Goal: Contribute content: Contribute content

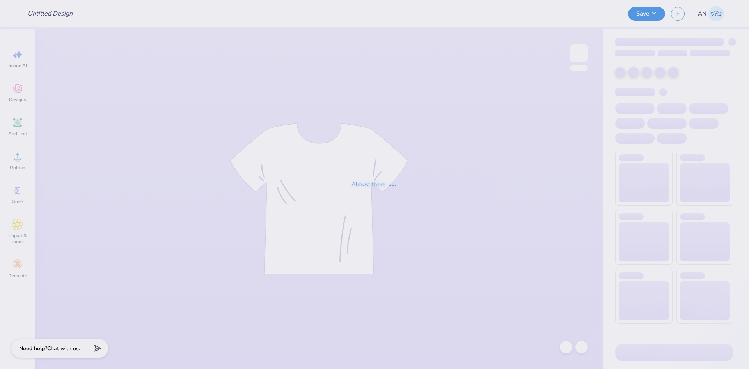
type input "Kappa Sigma [GEOGRAPHIC_DATA] Jerseys!"
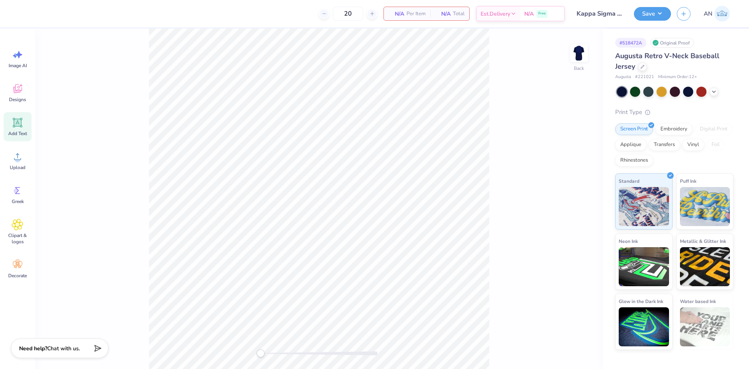
click at [21, 126] on icon at bounding box center [17, 122] width 7 height 7
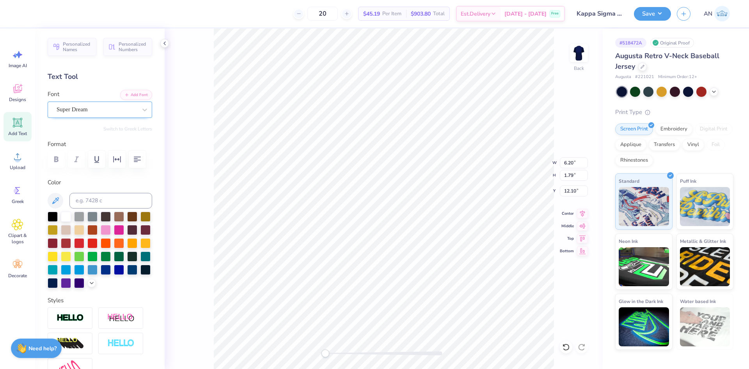
click at [104, 103] on div "Super Dream" at bounding box center [100, 109] width 105 height 16
click at [101, 195] on div at bounding box center [100, 194] width 84 height 14
type input "emilio"
paste textarea "KSIG"
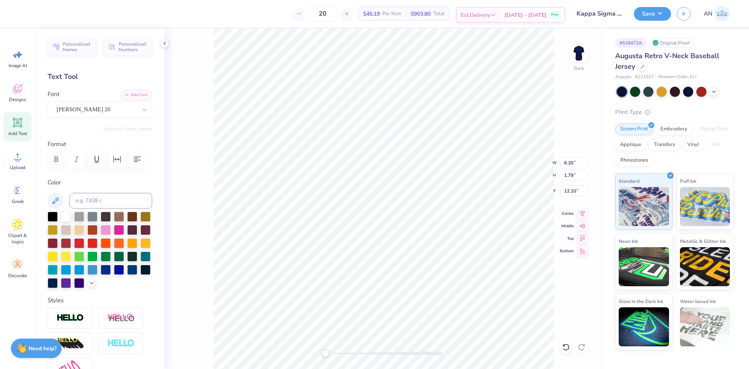
type textarea "KSIG"
type input "9.70"
type input "3.12"
type input "11.05"
type input "11.57"
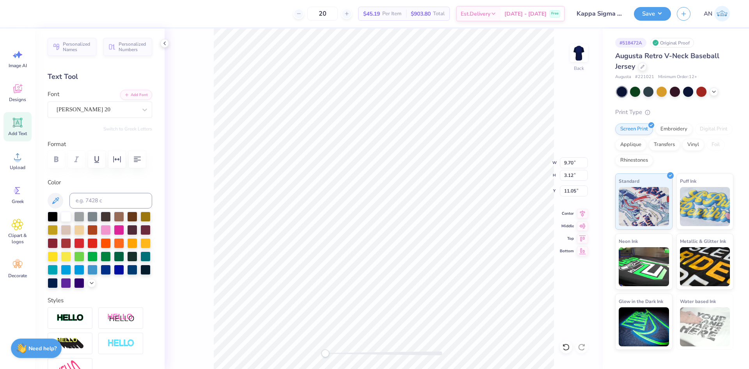
type input "3.72"
type input "10.84"
type input "10.50"
type input "3.37"
type input "2.84"
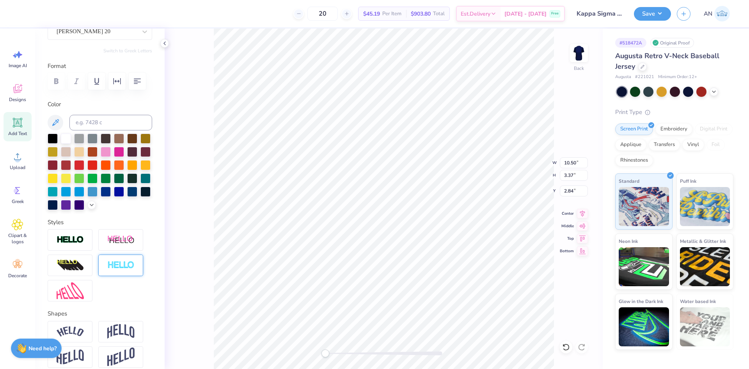
scroll to position [117, 0]
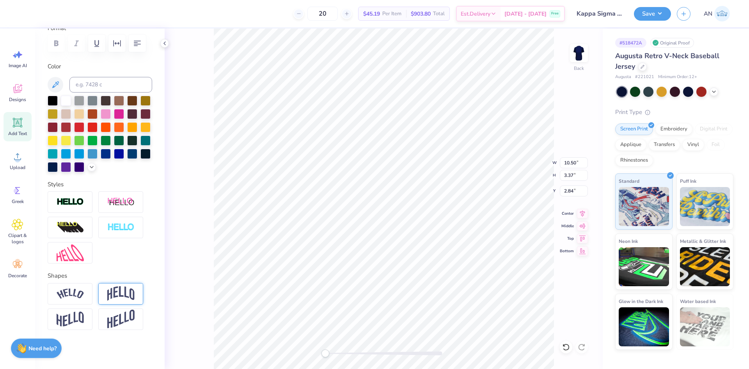
click at [115, 299] on img at bounding box center [120, 293] width 27 height 15
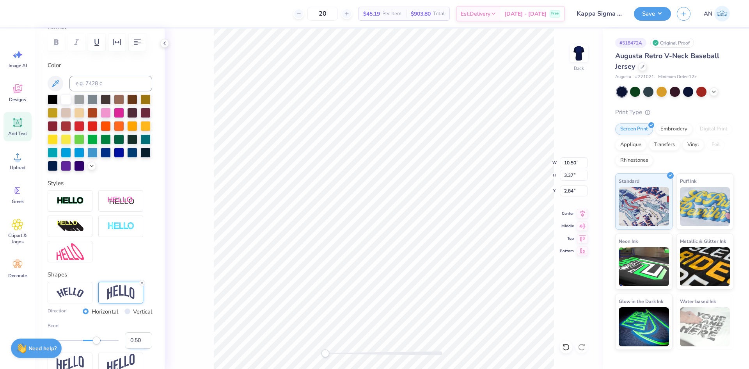
scroll to position [174, 0]
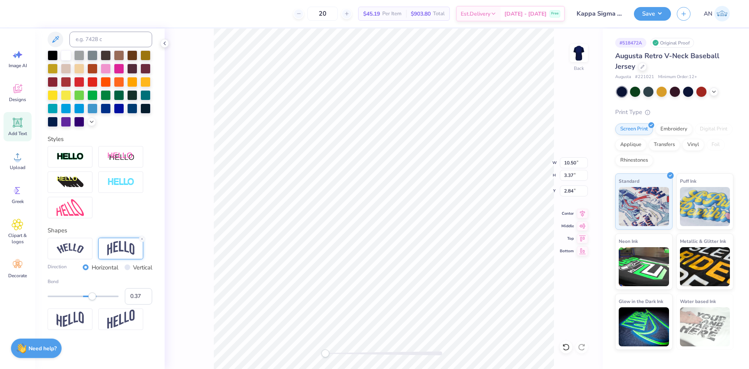
type input "0.34"
drag, startPoint x: 98, startPoint y: 296, endPoint x: 91, endPoint y: 296, distance: 6.2
click at [91, 296] on div "Accessibility label" at bounding box center [91, 296] width 8 height 8
type input "0.29"
click at [90, 296] on div "Accessibility label" at bounding box center [90, 296] width 8 height 8
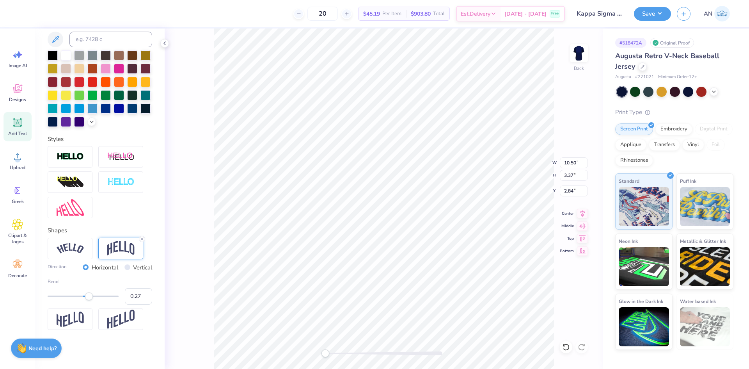
type input "0.25"
click at [88, 296] on div "Accessibility label" at bounding box center [88, 296] width 8 height 8
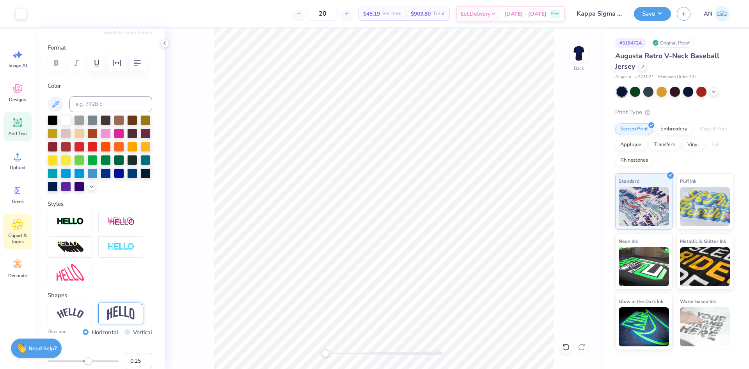
click at [16, 229] on icon at bounding box center [17, 224] width 11 height 12
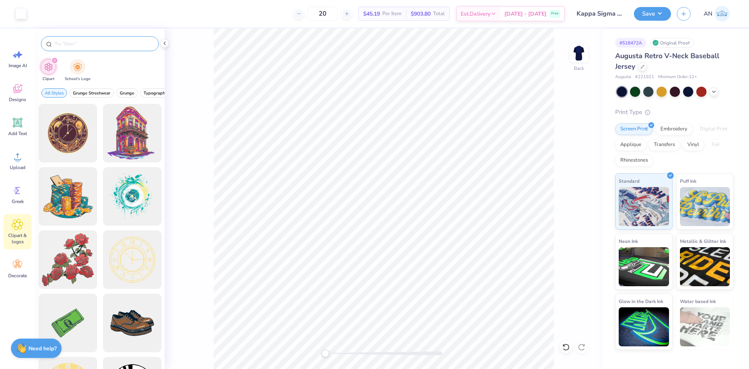
click at [91, 46] on input "text" at bounding box center [104, 44] width 100 height 8
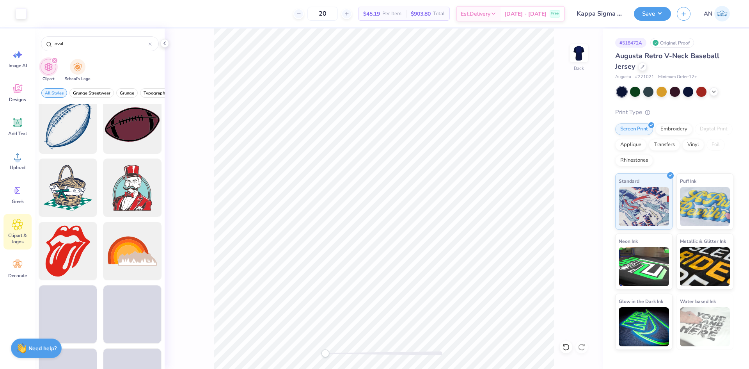
scroll to position [1288, 0]
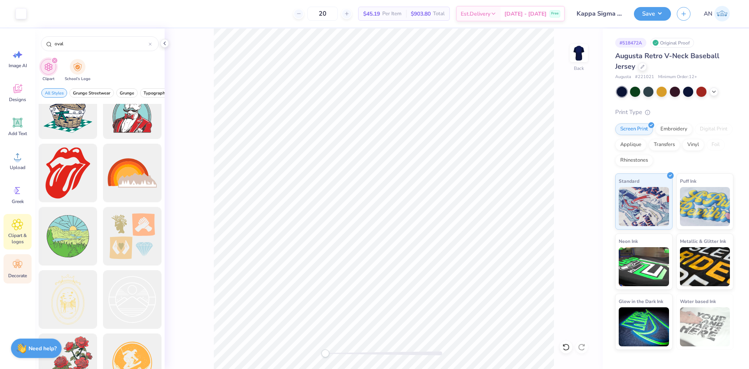
type input "oval"
click at [22, 269] on icon at bounding box center [18, 265] width 12 height 12
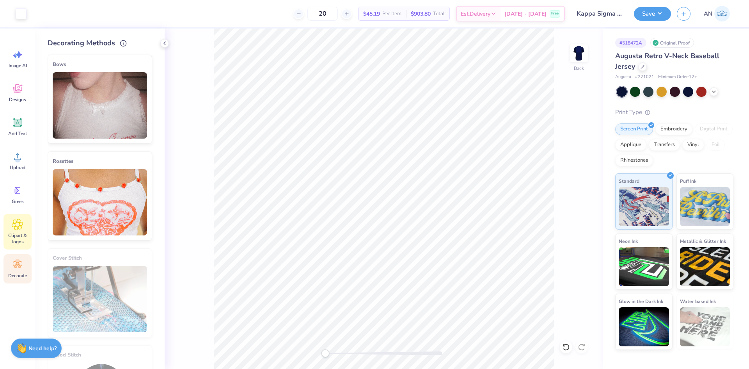
click at [18, 233] on span "Clipart & logos" at bounding box center [18, 238] width 26 height 12
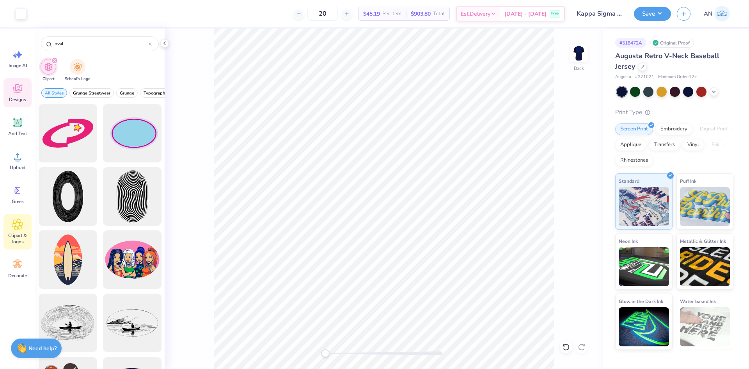
click at [20, 89] on icon at bounding box center [18, 89] width 12 height 12
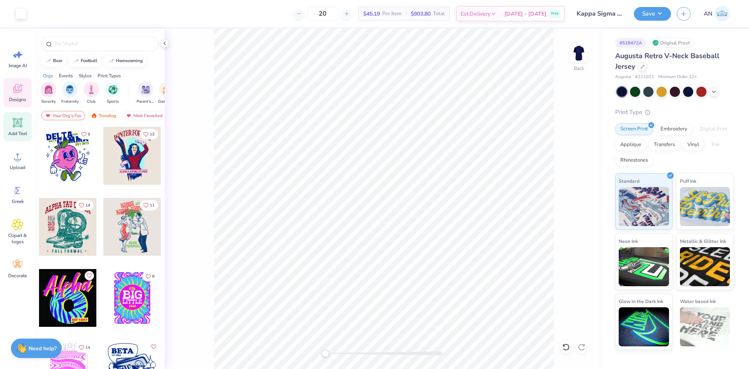
click at [20, 121] on icon at bounding box center [17, 122] width 7 height 7
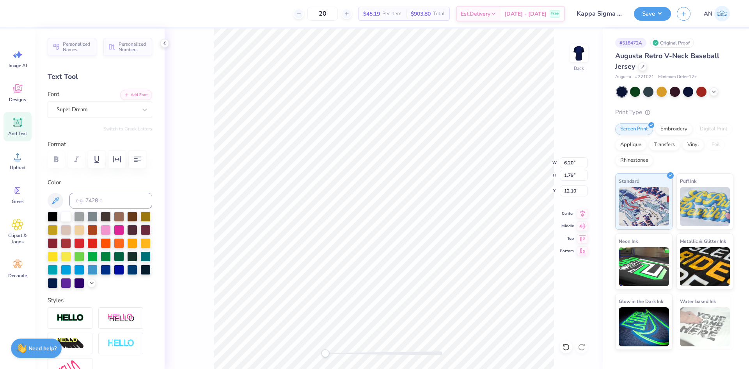
scroll to position [7, 2]
type textarea "Est. 1869"
click at [89, 108] on div "Super Dream" at bounding box center [97, 109] width 82 height 12
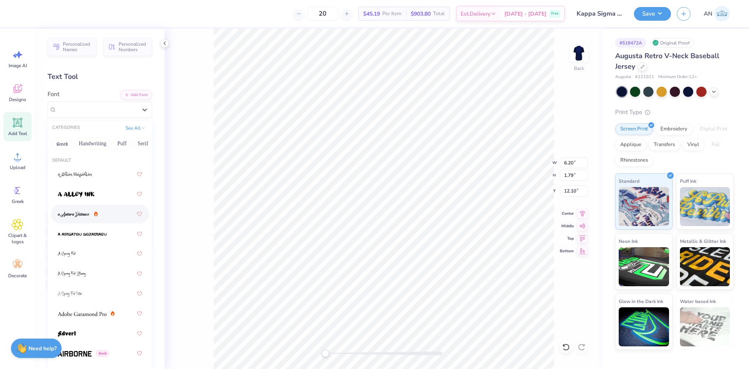
click at [77, 216] on img at bounding box center [74, 213] width 32 height 5
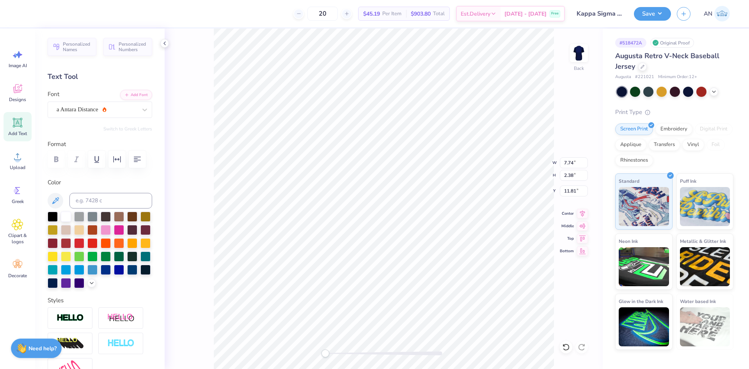
type input "3.25"
type input "1.00"
type input "13.19"
click at [138, 110] on div at bounding box center [145, 110] width 14 height 14
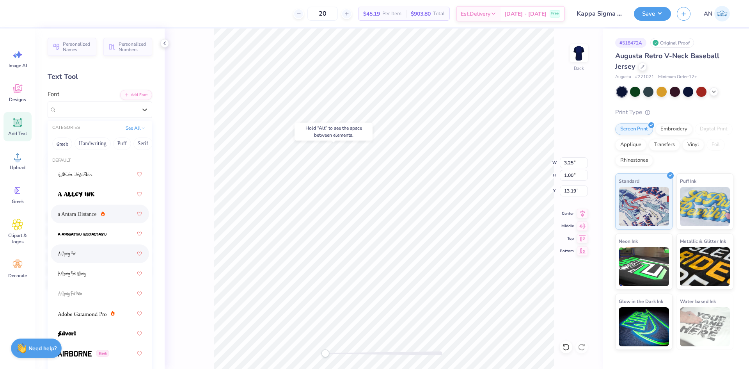
scroll to position [195, 0]
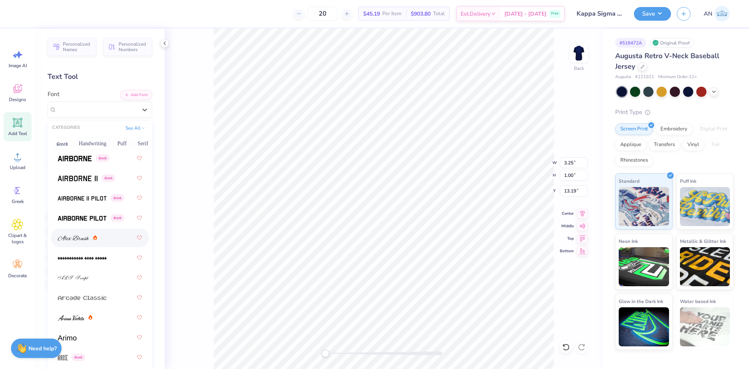
click at [113, 236] on div at bounding box center [100, 238] width 84 height 14
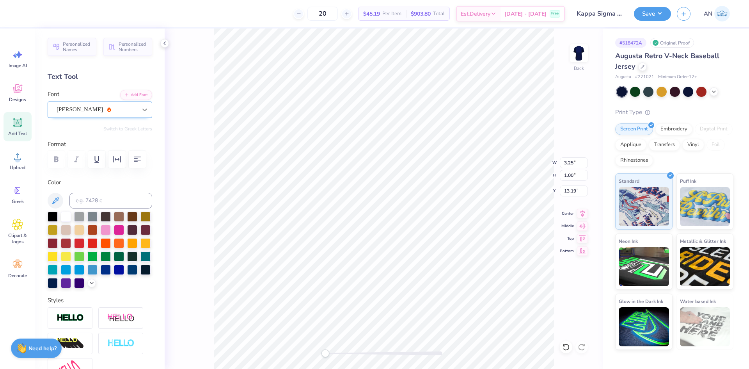
click at [141, 111] on icon at bounding box center [145, 110] width 8 height 8
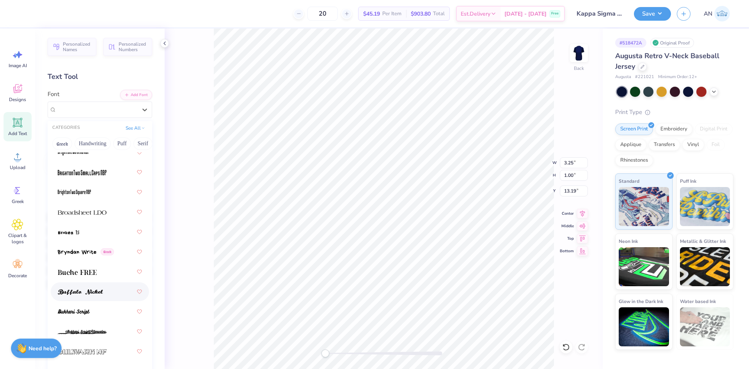
scroll to position [936, 0]
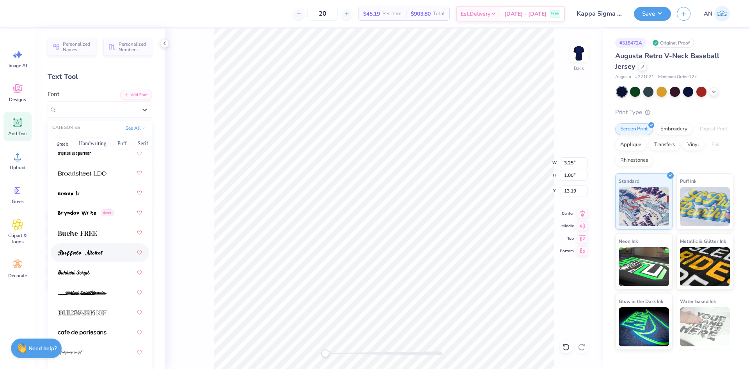
click at [95, 252] on img at bounding box center [80, 252] width 45 height 5
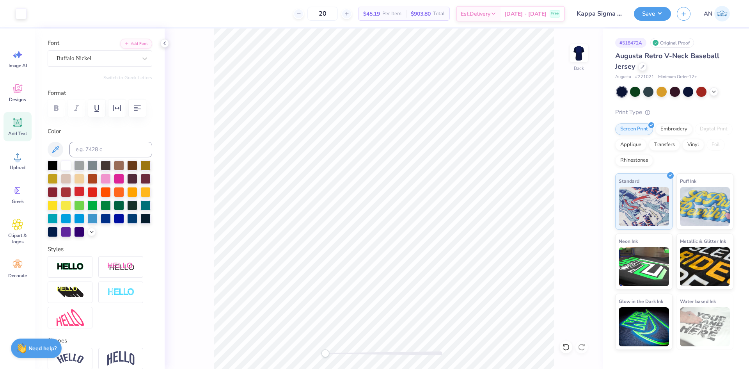
scroll to position [0, 0]
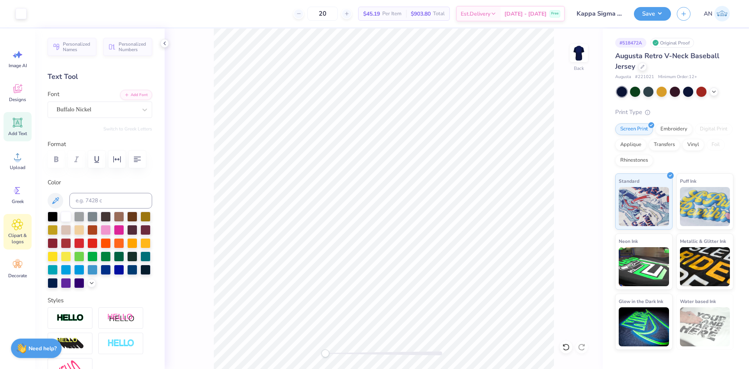
click at [21, 224] on icon at bounding box center [17, 224] width 11 height 12
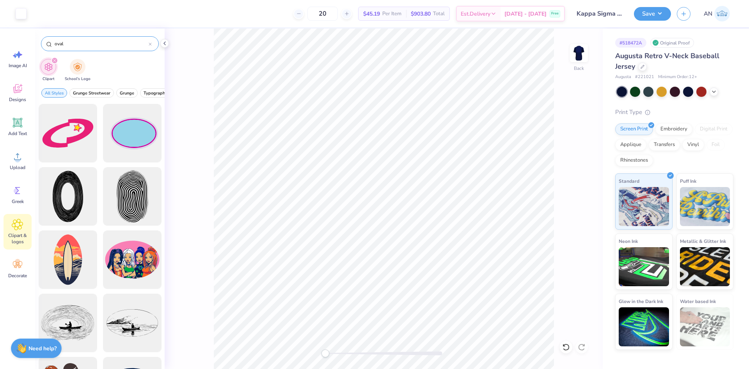
click at [81, 45] on input "oval" at bounding box center [101, 44] width 95 height 8
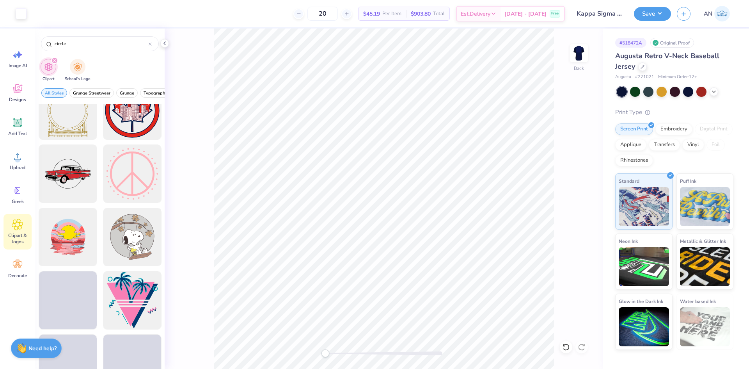
scroll to position [2731, 0]
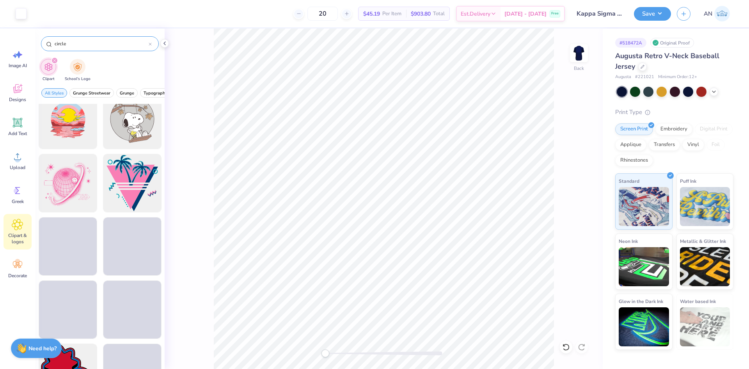
click at [86, 45] on input "circle" at bounding box center [101, 44] width 95 height 8
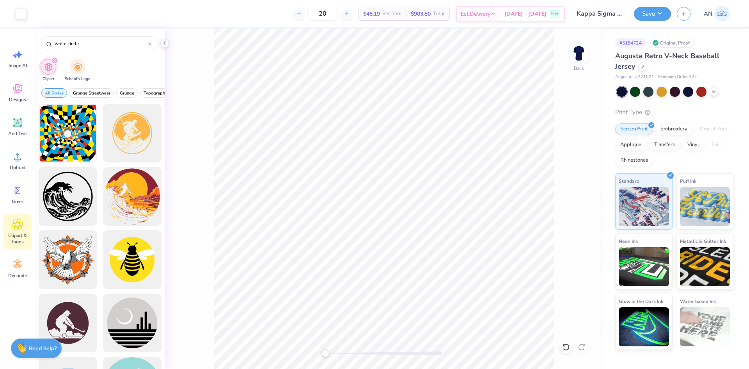
type input "white circle"
click at [190, 75] on div "Back" at bounding box center [384, 198] width 438 height 340
click at [165, 41] on icon at bounding box center [165, 43] width 6 height 6
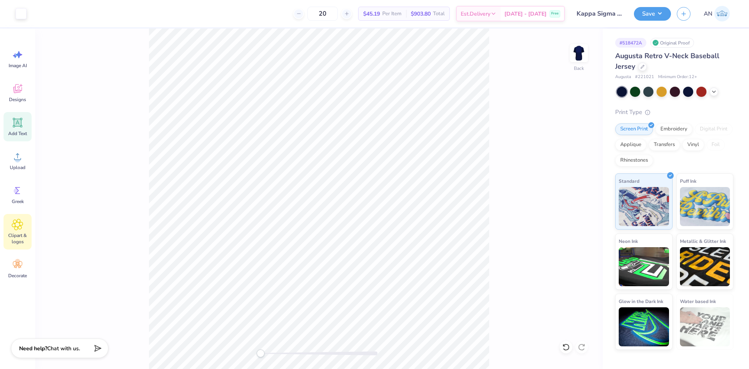
click at [13, 128] on icon at bounding box center [18, 123] width 12 height 12
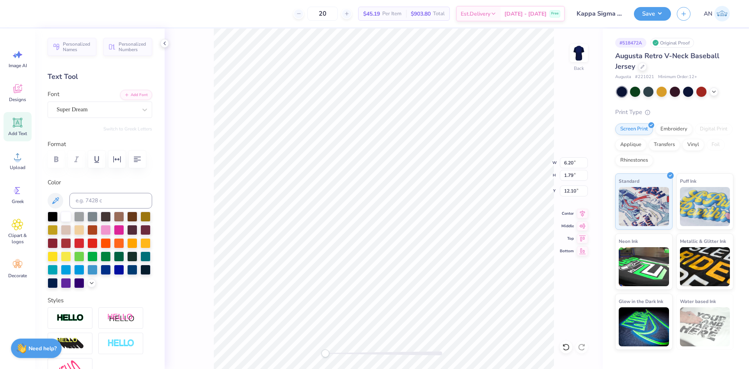
scroll to position [7, 1]
type textarea ">"
type textarea "."
click at [101, 104] on div at bounding box center [97, 109] width 80 height 11
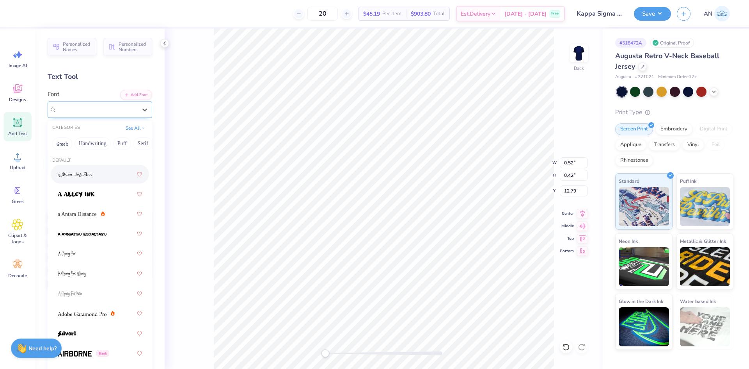
click at [100, 110] on div "Super Dream" at bounding box center [97, 109] width 80 height 9
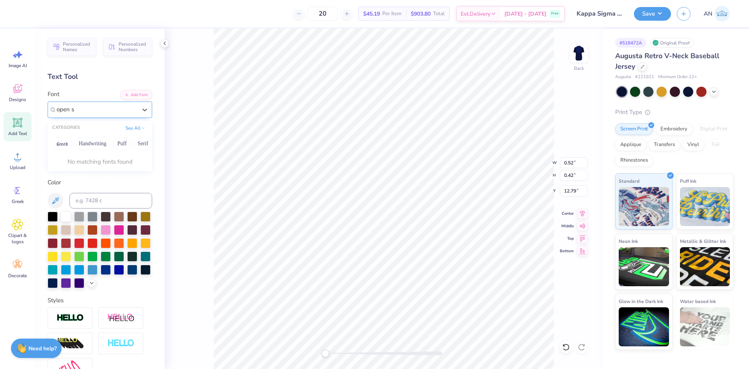
type input "open sa"
drag, startPoint x: 104, startPoint y: 110, endPoint x: 48, endPoint y: 114, distance: 55.5
click at [48, 114] on div "Super Dream" at bounding box center [100, 109] width 105 height 16
click at [87, 174] on div at bounding box center [100, 174] width 84 height 14
type input "robo"
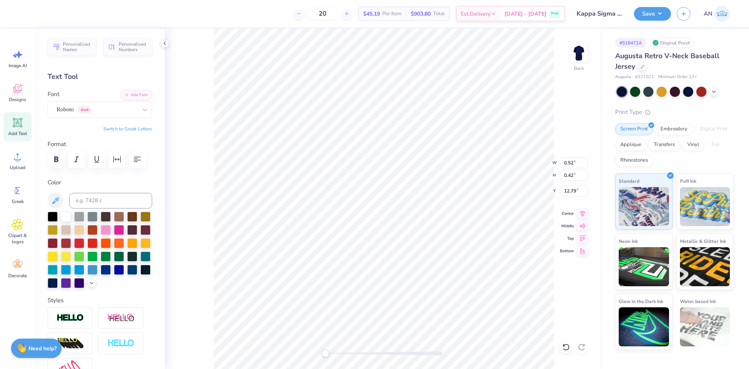
type input "0.48"
type input "0.50"
type input "12.63"
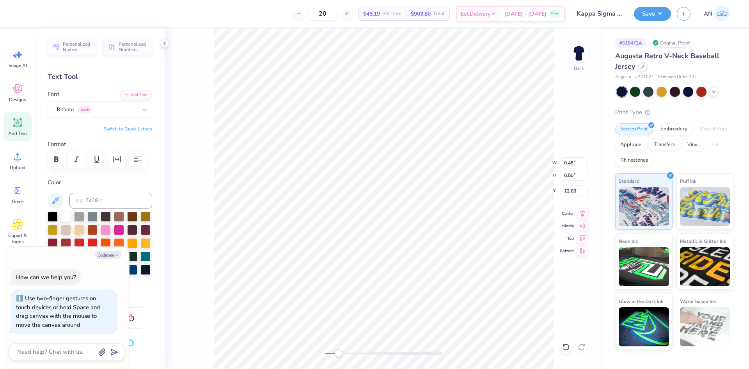
type textarea "x"
type input "0.28"
type input "7.36"
type textarea "x"
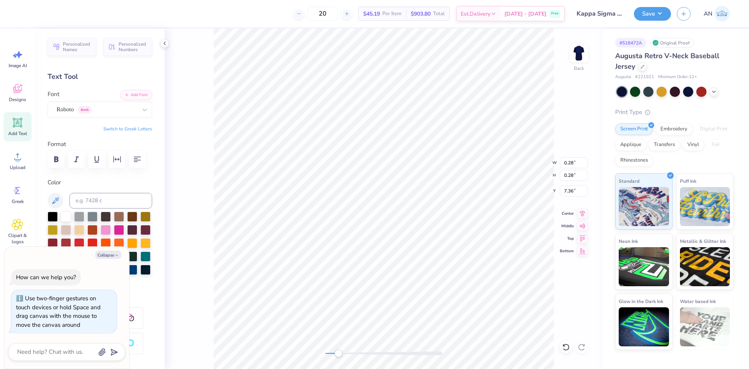
type input "3.66"
type input "0.83"
type input "6.98"
type textarea "x"
type input "4.77"
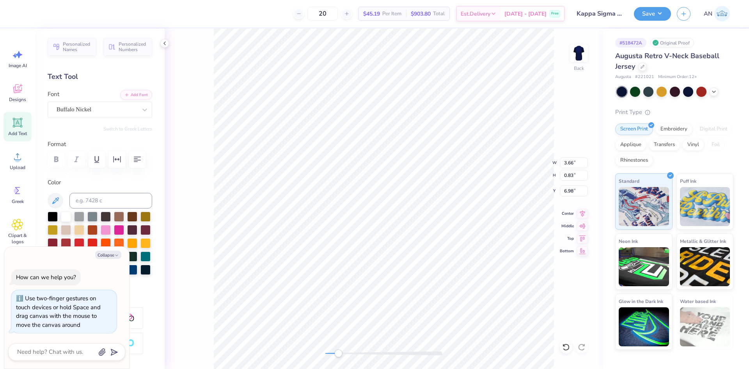
type input "1.09"
type textarea "x"
type input "7.46"
click at [141, 108] on icon at bounding box center [145, 110] width 8 height 8
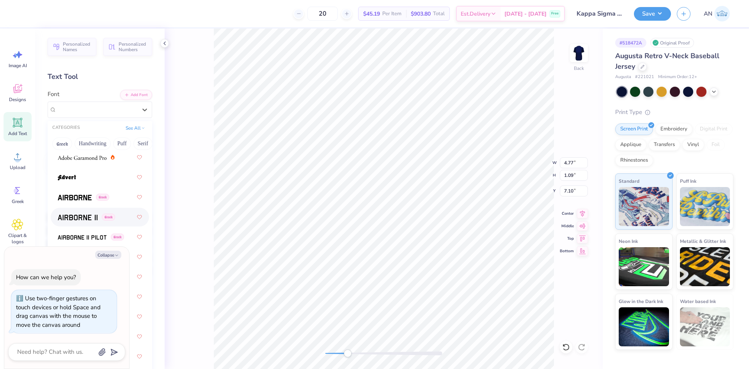
scroll to position [351, 0]
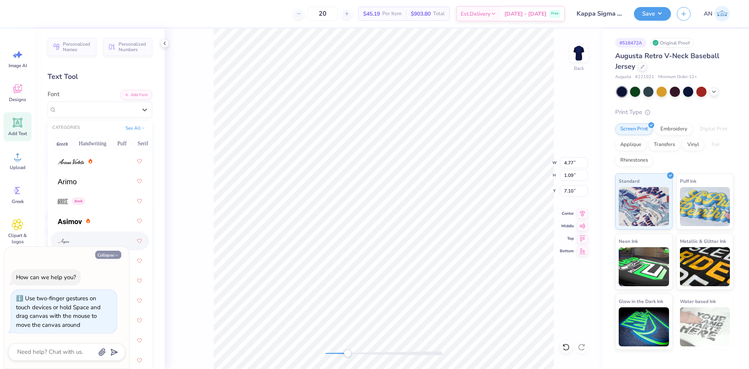
click at [113, 253] on button "Collapse" at bounding box center [108, 254] width 26 height 8
type textarea "x"
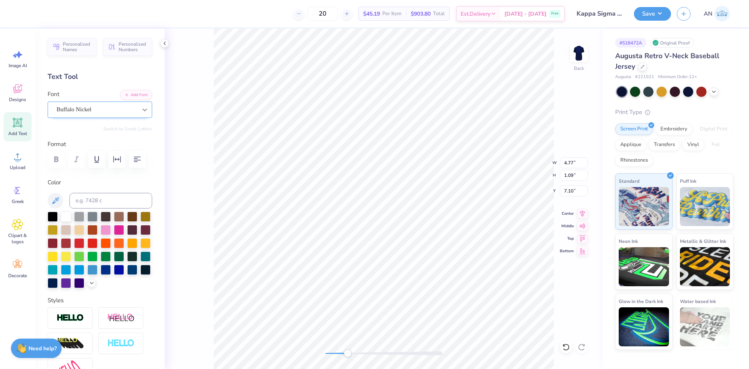
click at [141, 112] on icon at bounding box center [145, 110] width 8 height 8
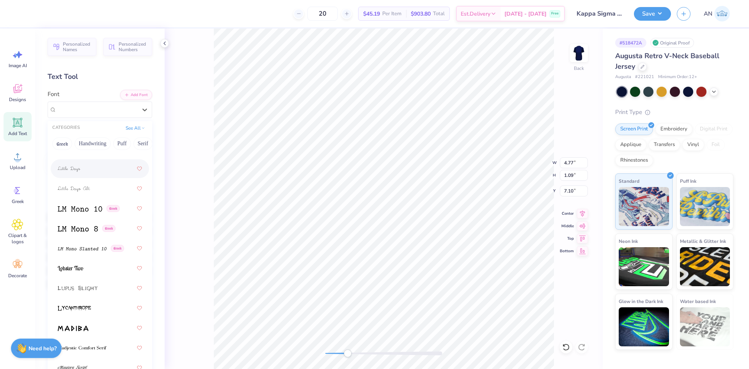
scroll to position [3746, 0]
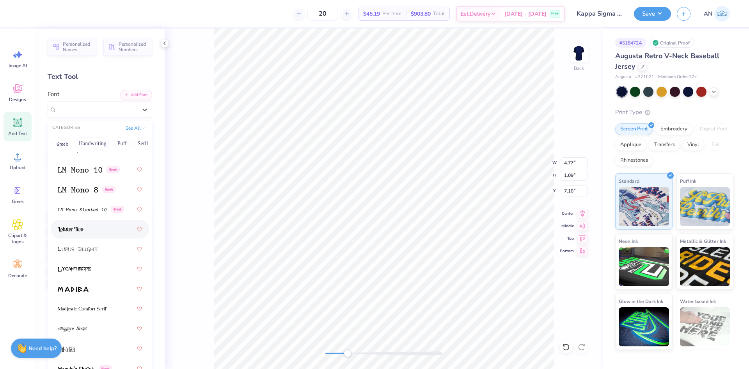
click at [103, 228] on div at bounding box center [100, 229] width 84 height 14
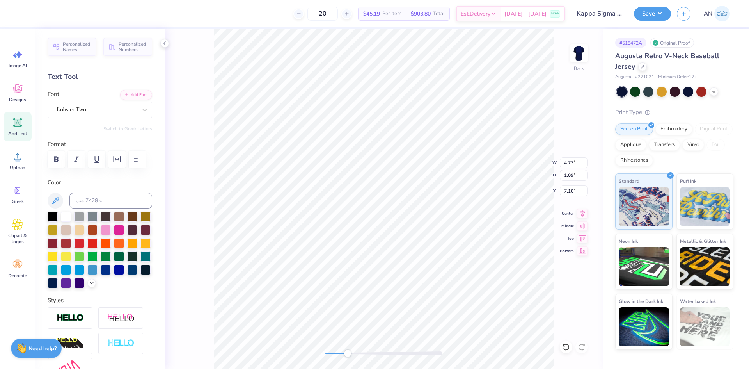
type input "10.50"
type input "4.42"
type input "2.48"
type input "0.28"
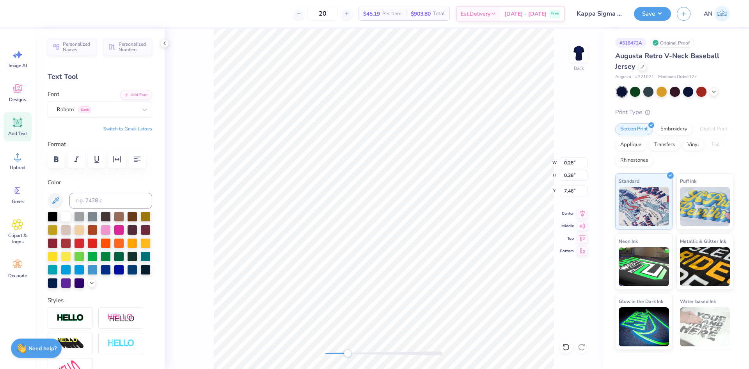
type input "7.46"
click at [138, 110] on div at bounding box center [145, 110] width 14 height 14
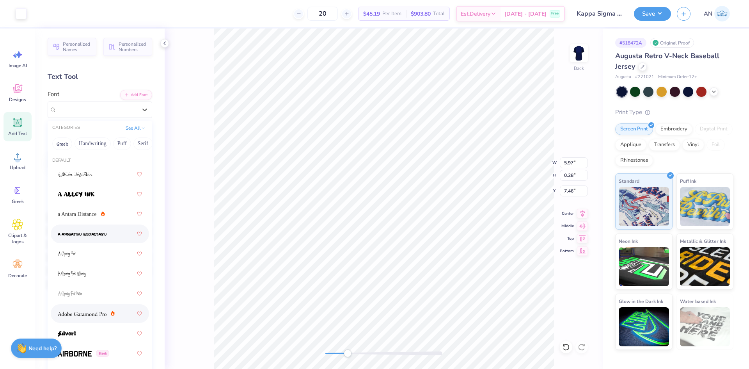
scroll to position [195, 0]
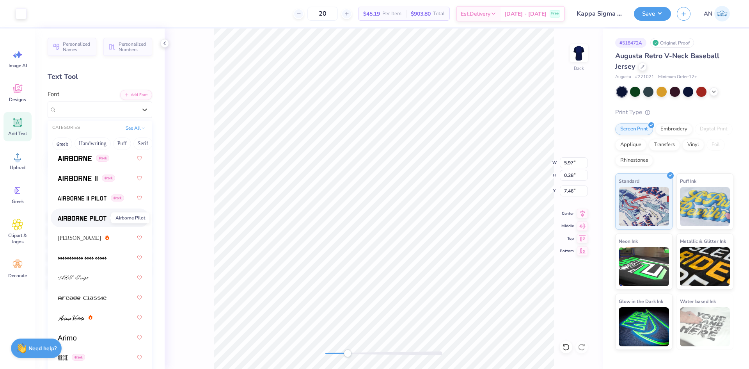
click at [96, 218] on img at bounding box center [82, 217] width 49 height 5
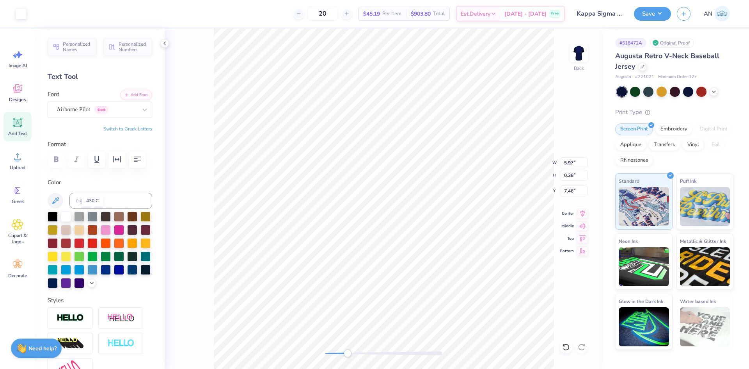
type input "0.28"
click at [141, 107] on icon at bounding box center [145, 110] width 8 height 8
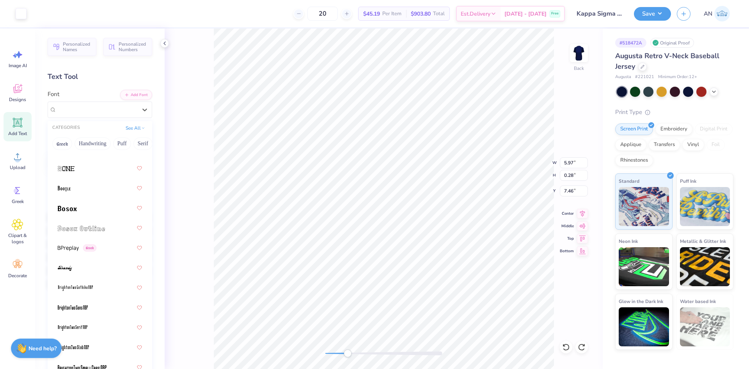
scroll to position [936, 0]
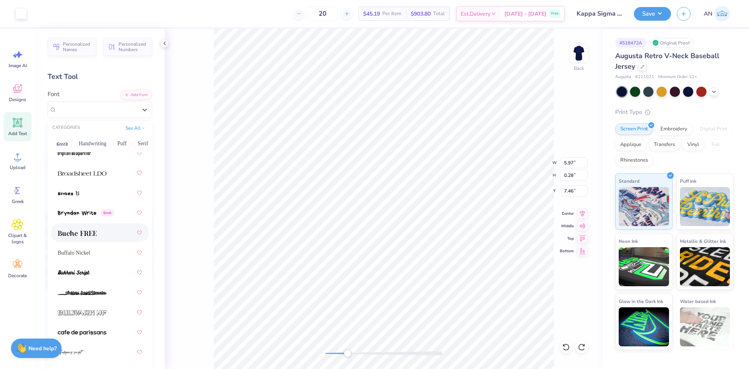
click at [109, 233] on div at bounding box center [100, 233] width 84 height 14
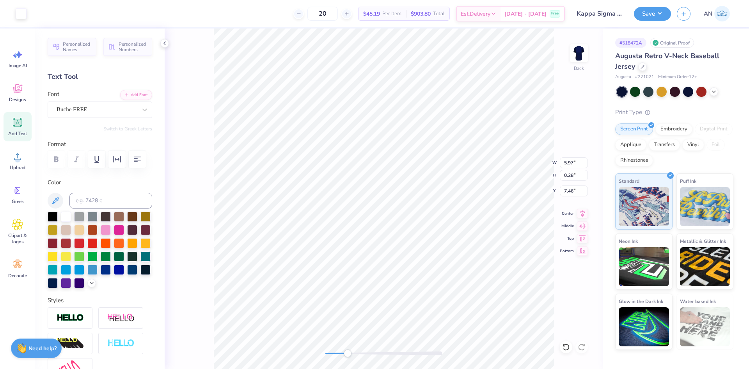
type input "0.28"
click at [325, 279] on li "Group" at bounding box center [330, 282] width 61 height 15
type input "4.67"
type input "1.08"
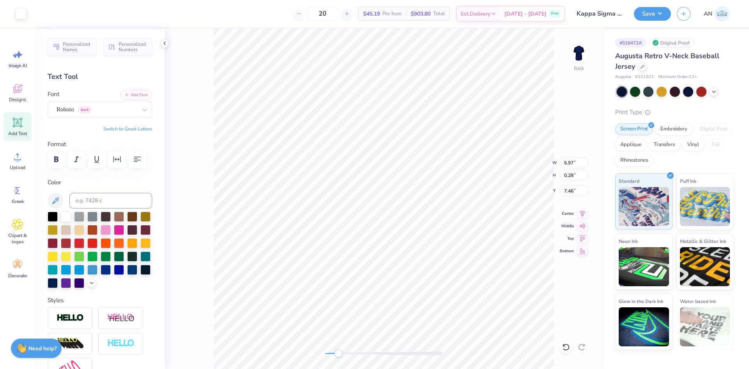
type input "7.10"
type input "5.04"
type input "1.16"
type input "7.12"
type input "5.97"
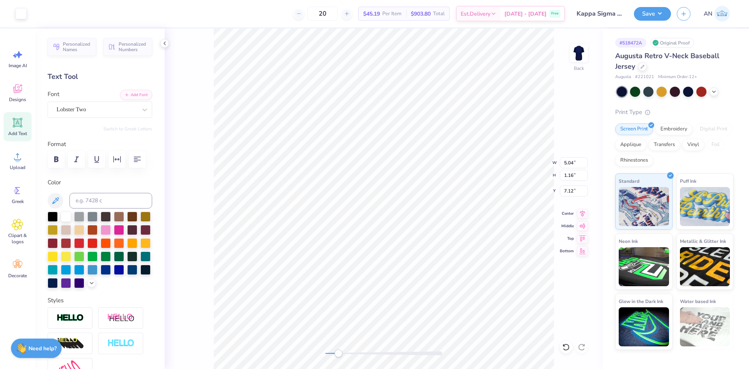
type input "0.28"
type input "7.46"
type input "1.16"
type input "7.12"
click at [584, 215] on icon at bounding box center [582, 212] width 11 height 9
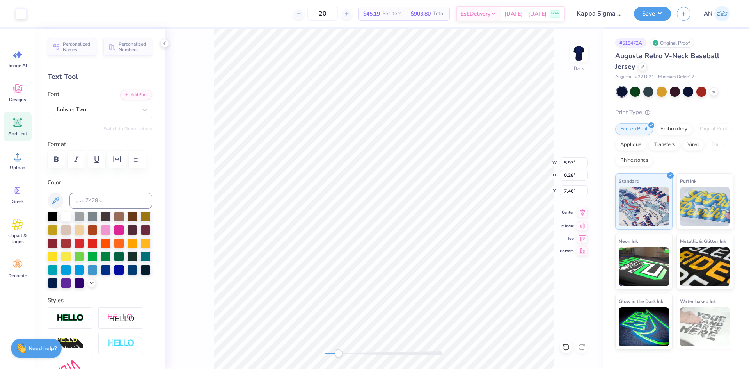
click at [581, 210] on icon at bounding box center [582, 212] width 11 height 9
type input "5.04"
type input "1.16"
type input "7.12"
click at [582, 209] on icon at bounding box center [582, 212] width 11 height 9
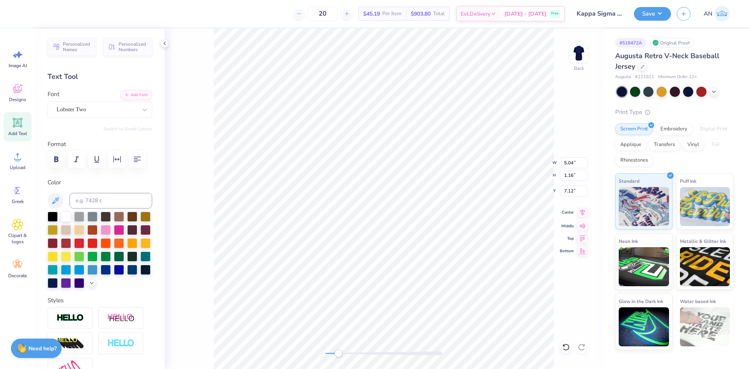
click at [581, 212] on icon at bounding box center [582, 212] width 11 height 9
click at [584, 227] on icon at bounding box center [582, 224] width 11 height 9
click at [582, 224] on icon at bounding box center [582, 224] width 7 height 5
type input "12.42"
click at [584, 222] on icon at bounding box center [582, 224] width 11 height 9
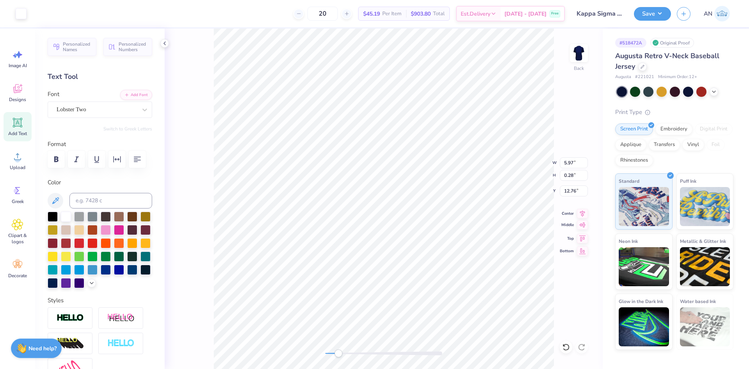
type input "5.04"
type input "1.16"
type input "12.42"
click at [583, 223] on icon at bounding box center [582, 224] width 7 height 5
click at [582, 226] on icon at bounding box center [582, 224] width 11 height 9
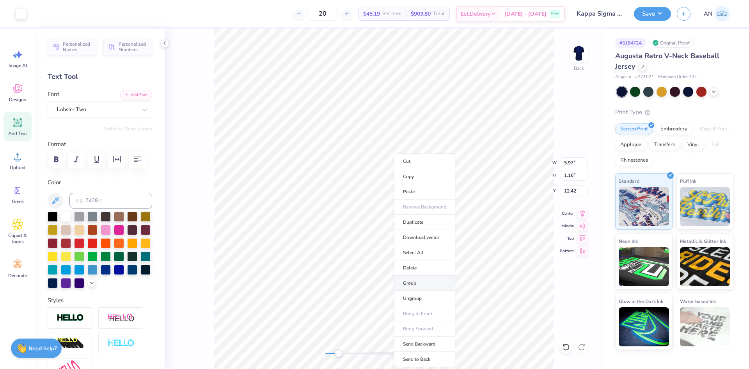
click at [410, 282] on li "Group" at bounding box center [424, 282] width 61 height 15
type input "3.65"
type input "0.71"
type input "12.87"
click at [585, 214] on icon at bounding box center [582, 212] width 11 height 9
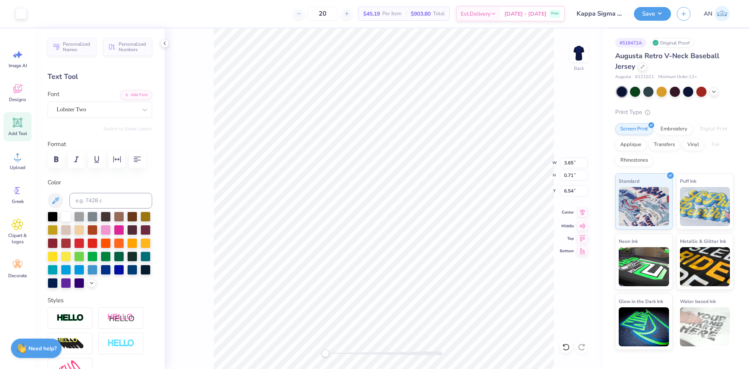
type input "10.50"
type input "4.42"
type input "2.48"
click at [581, 214] on icon at bounding box center [582, 212] width 11 height 9
type input "10.50"
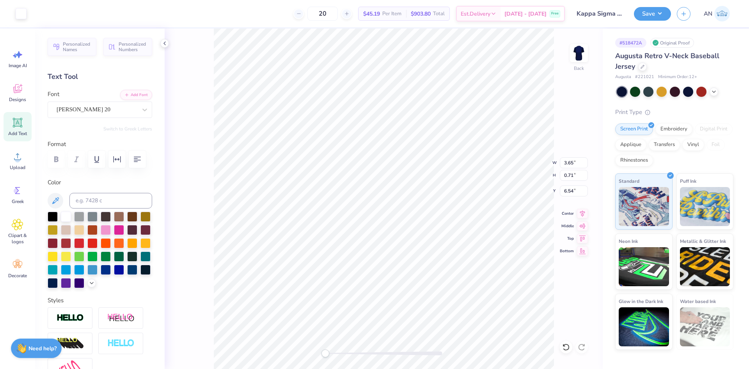
type input "4.42"
type input "2.48"
type input "3.65"
type input "0.71"
type input "6.54"
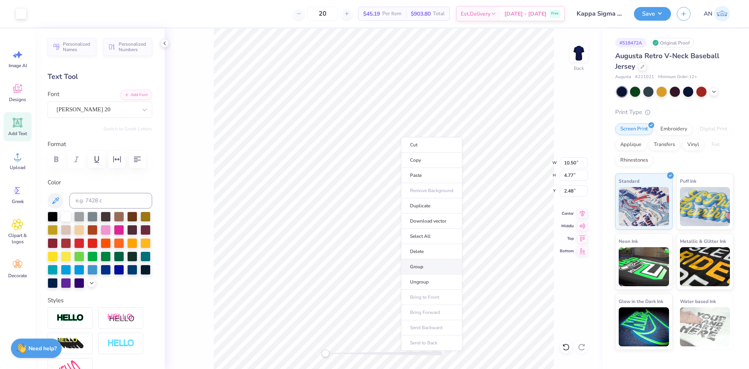
click at [411, 264] on li "Group" at bounding box center [431, 266] width 61 height 15
click at [714, 89] on icon at bounding box center [714, 91] width 6 height 6
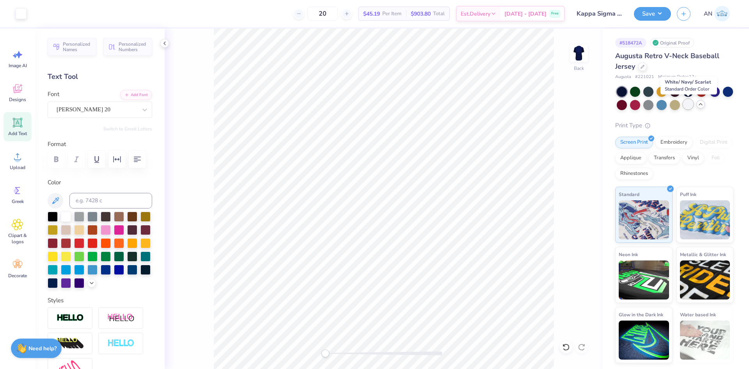
click at [686, 103] on div at bounding box center [688, 104] width 10 height 10
click at [701, 103] on icon at bounding box center [701, 104] width 6 height 6
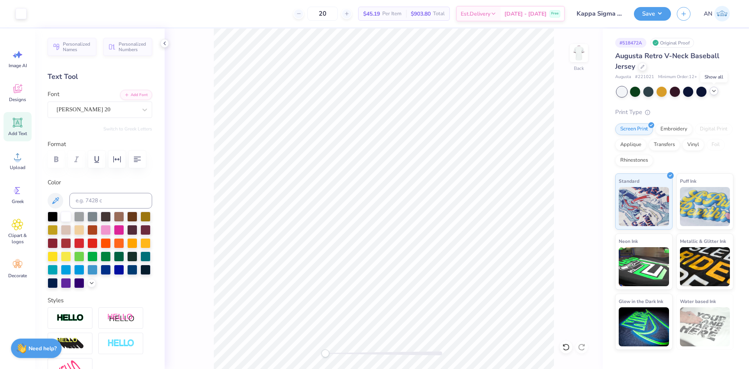
click at [713, 92] on icon at bounding box center [714, 91] width 6 height 6
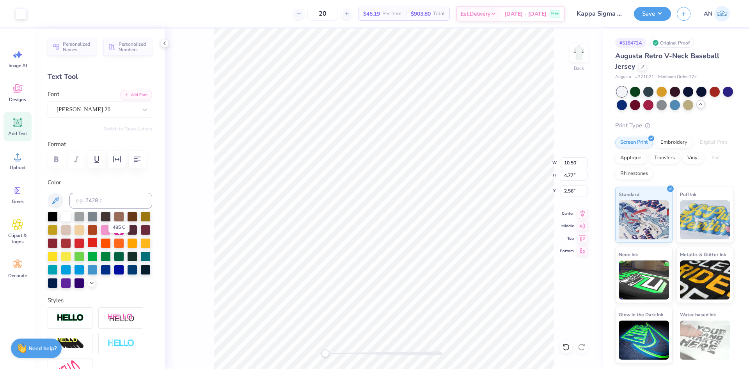
click at [98, 243] on div at bounding box center [92, 242] width 10 height 10
click at [23, 14] on div at bounding box center [21, 12] width 11 height 11
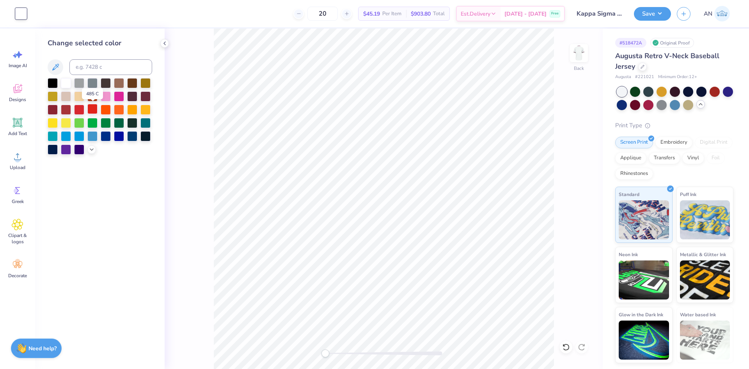
click at [91, 110] on div at bounding box center [92, 109] width 10 height 10
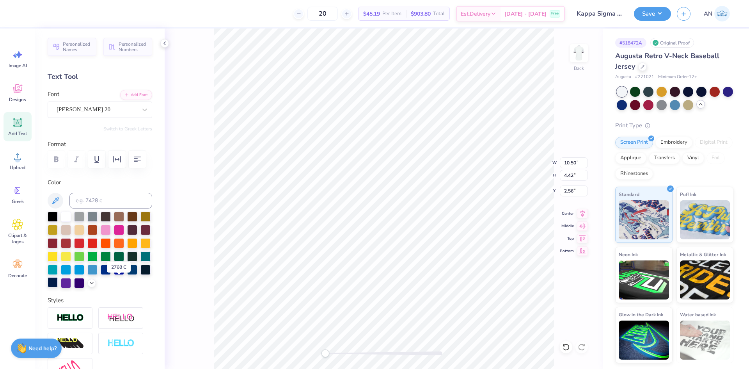
click at [58, 277] on div at bounding box center [53, 282] width 10 height 10
click at [208, 231] on div "Back W 10.50 10.50 " H 4.42 4.42 " Y 2.56 2.56 " Center Middle Top Bottom" at bounding box center [384, 198] width 438 height 340
click at [71, 243] on div at bounding box center [66, 242] width 10 height 10
click at [71, 245] on div at bounding box center [66, 242] width 10 height 10
click at [186, 199] on div "Back W 3.08 3.08 " H 0.71 0.71 " Y 6.62 6.62 " Center Middle Top Bottom" at bounding box center [384, 198] width 438 height 340
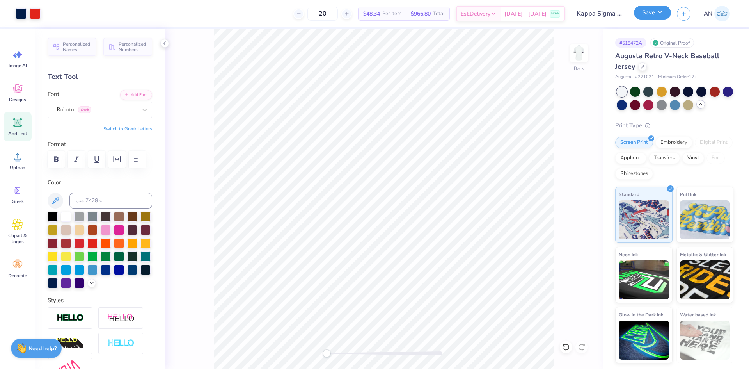
click at [662, 17] on button "Save" at bounding box center [652, 13] width 37 height 14
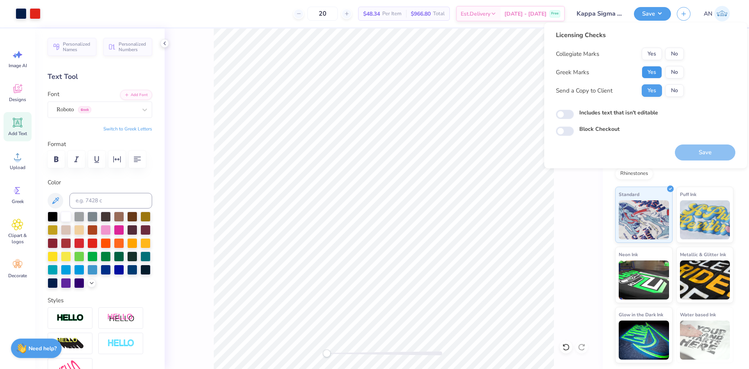
click at [657, 67] on button "Yes" at bounding box center [652, 72] width 20 height 12
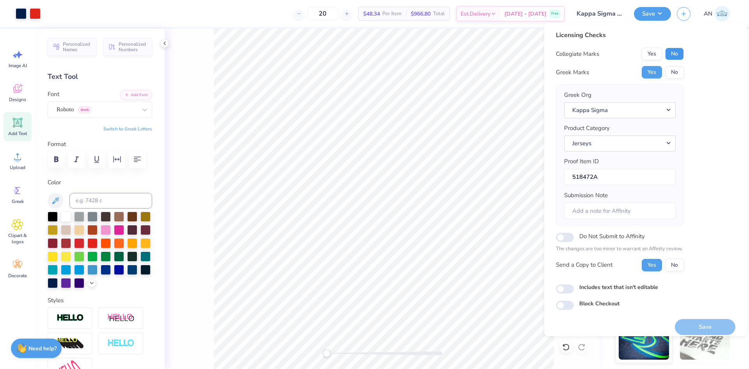
click at [677, 49] on button "No" at bounding box center [674, 54] width 19 height 12
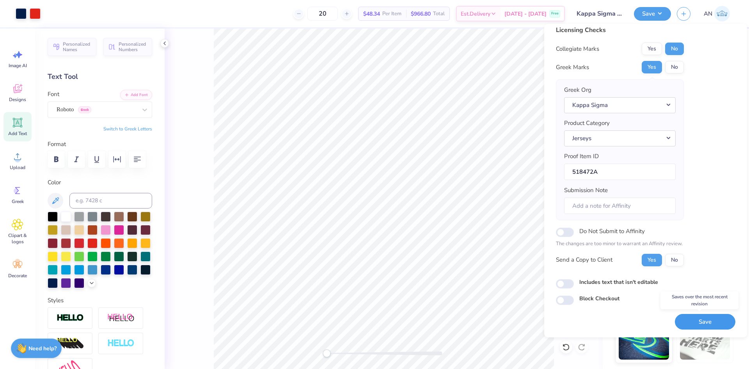
click at [702, 321] on button "Save" at bounding box center [705, 322] width 60 height 16
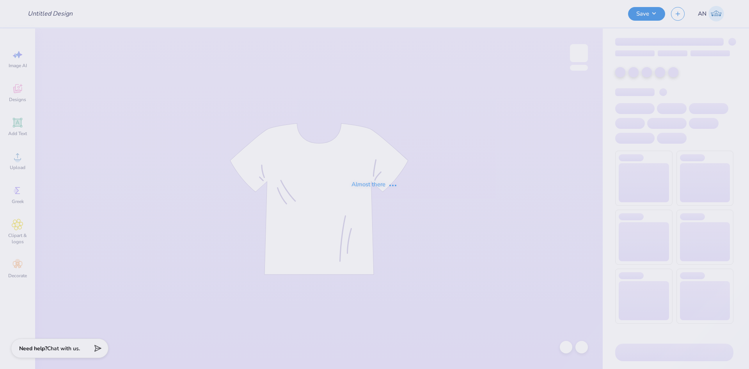
type input "[MEDICAL_DATA] Awareness Month"
